Goal: Check status: Check status

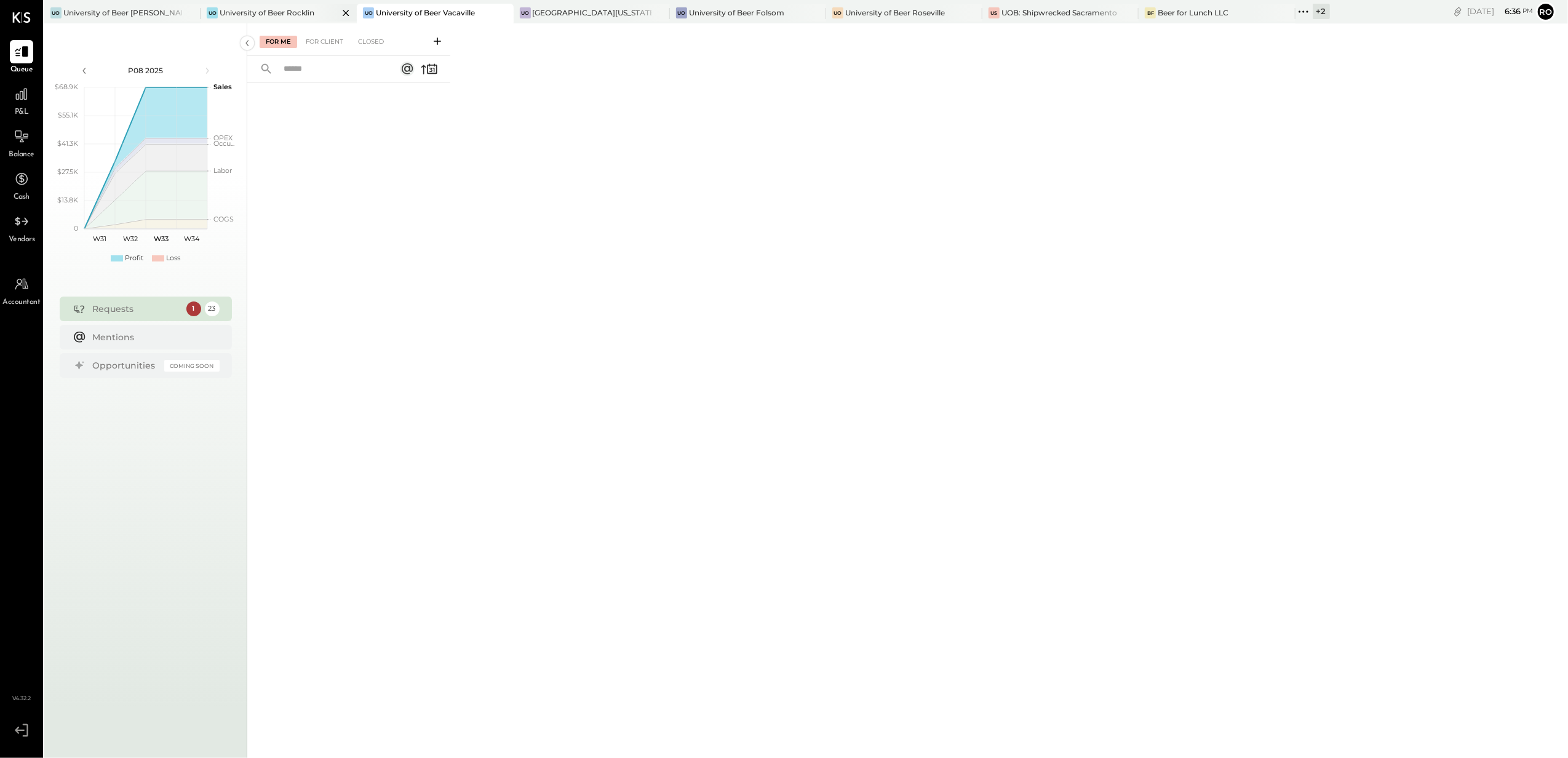
click at [261, 20] on div "Uo University of Beer Rocklin" at bounding box center [278, 13] width 156 height 20
click at [320, 44] on div "For Client" at bounding box center [324, 41] width 50 height 12
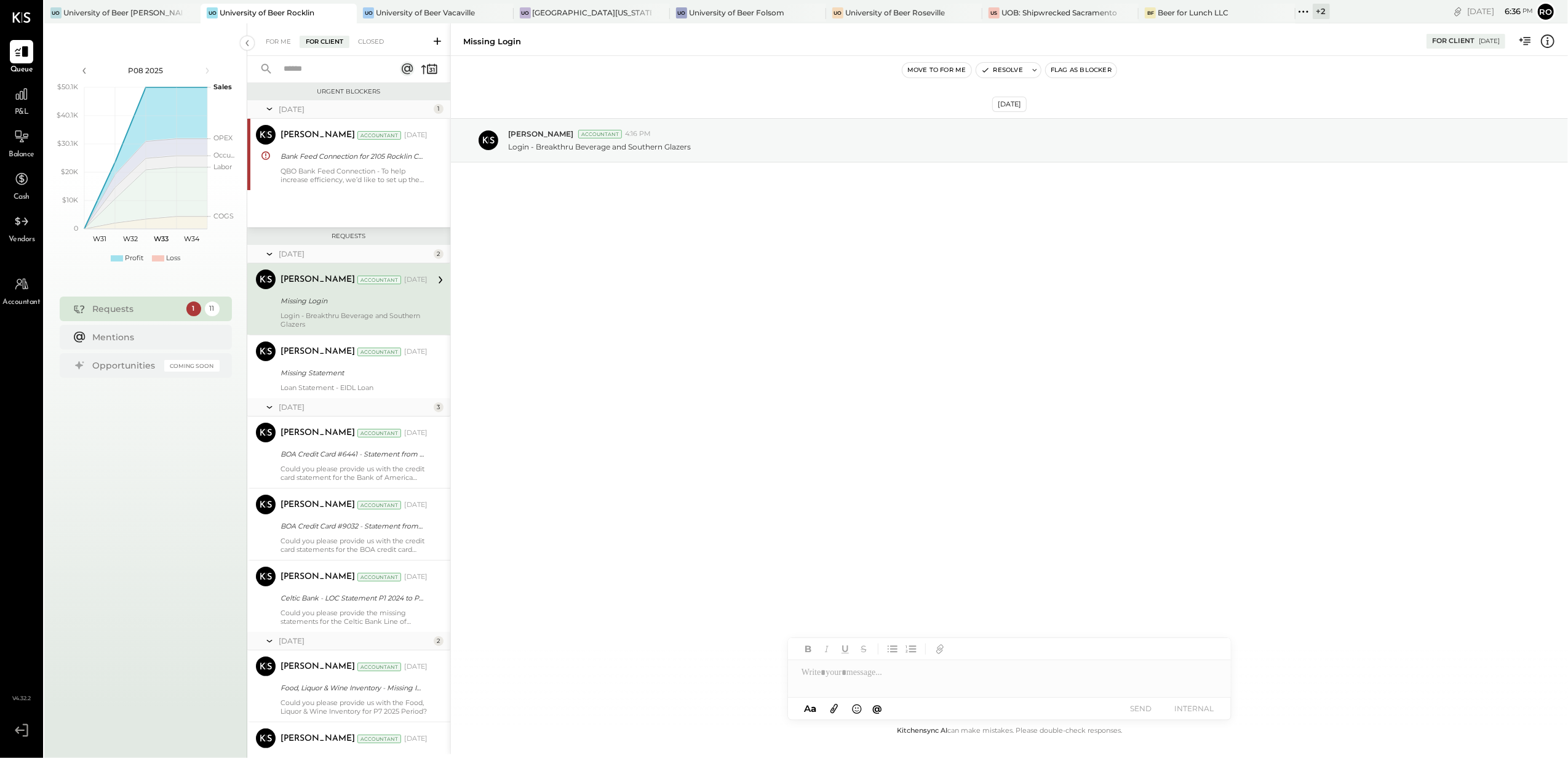
click at [292, 320] on div "Login - Breakthru Beverage and Southern Glazers" at bounding box center [354, 320] width 147 height 17
click at [335, 363] on div "[PERSON_NAME] Accountant [DATE]" at bounding box center [354, 352] width 147 height 21
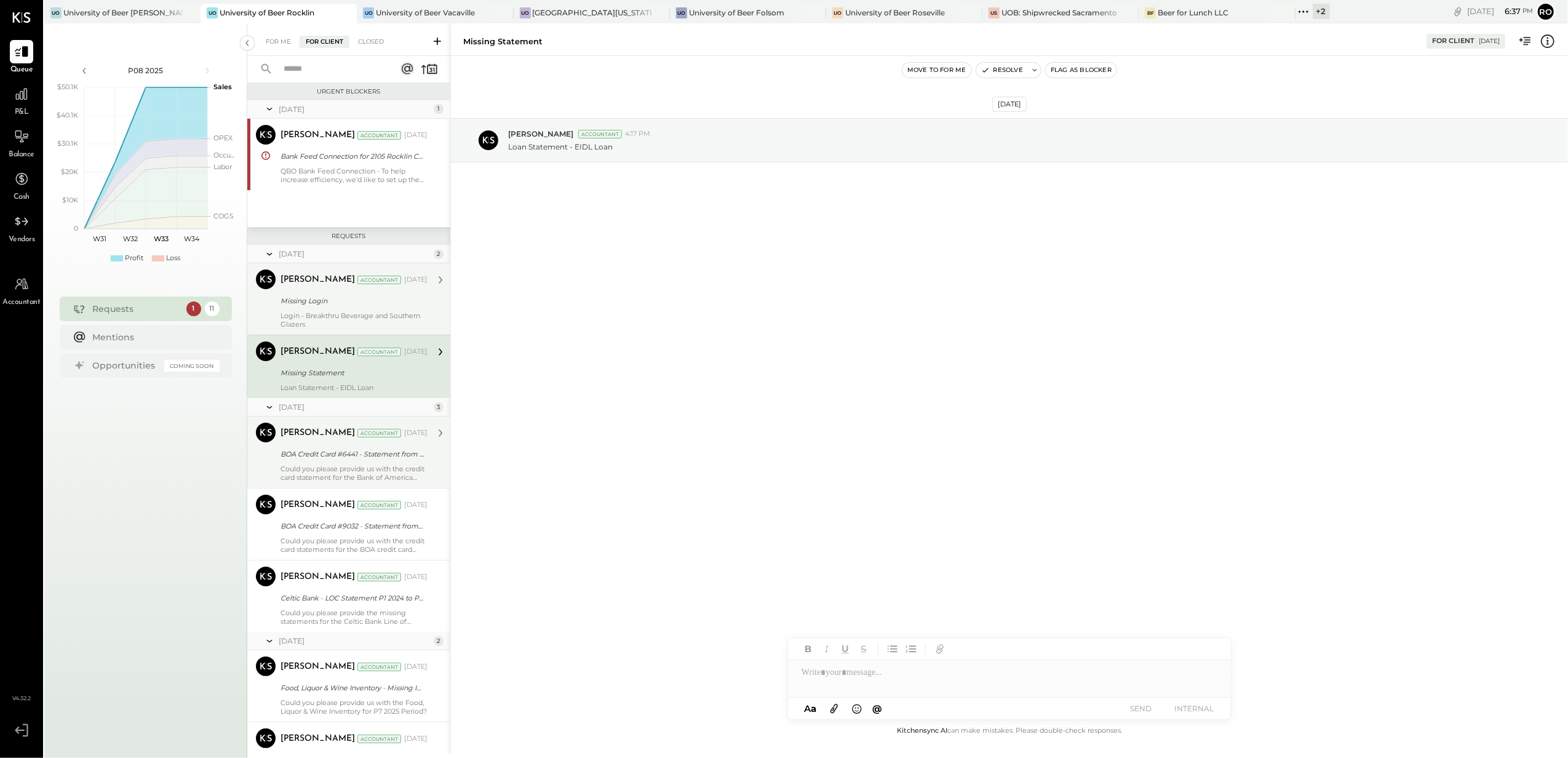
click at [342, 451] on div "BOA Credit Card #6441 - Statement from P12 2023 to P3 2025" at bounding box center [352, 454] width 144 height 12
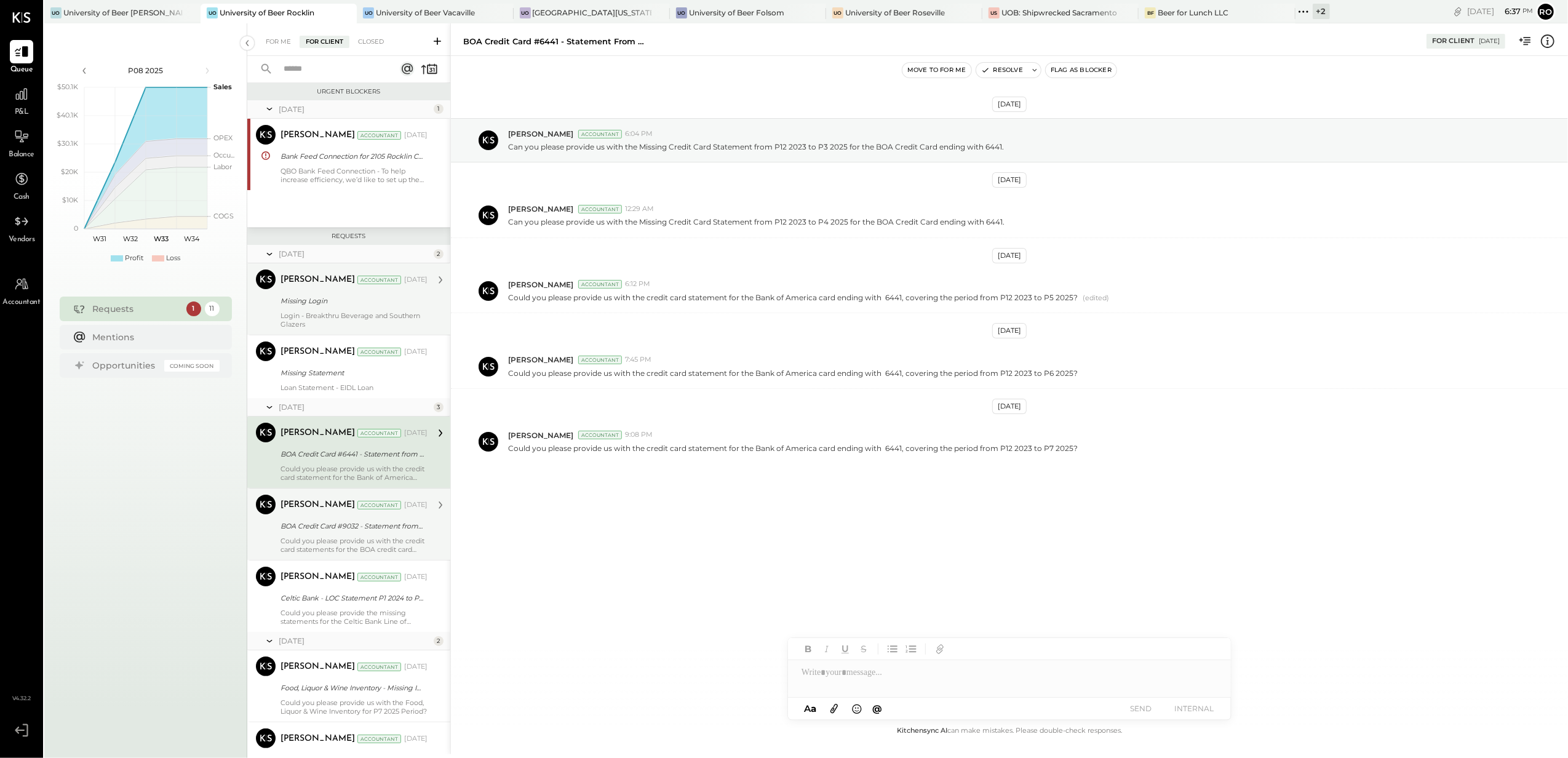
click at [361, 516] on div "[PERSON_NAME] Accountant [DATE]" at bounding box center [354, 505] width 147 height 21
